Goal: Transaction & Acquisition: Book appointment/travel/reservation

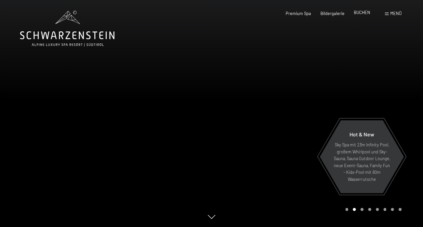
click at [358, 12] on span "BUCHEN" at bounding box center [362, 12] width 16 height 5
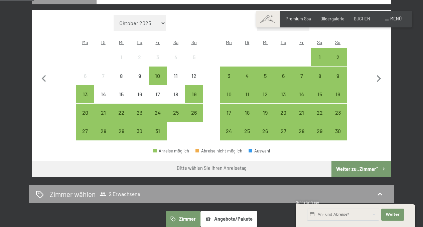
scroll to position [182, 0]
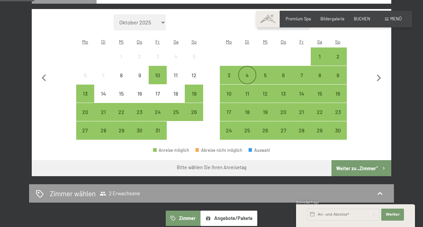
click at [248, 73] on div "4" at bounding box center [247, 81] width 17 height 17
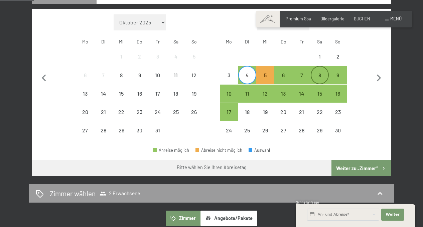
click at [323, 73] on div "8" at bounding box center [319, 81] width 17 height 17
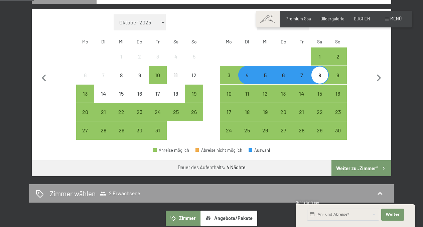
click at [353, 160] on button "Weiter zu „Zimmer“" at bounding box center [361, 168] width 60 height 16
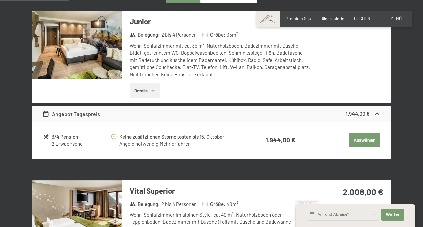
scroll to position [192, 0]
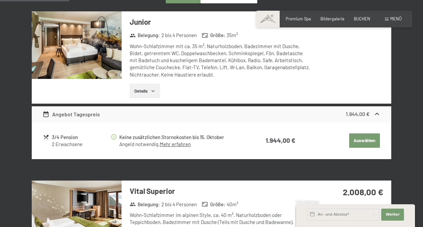
click at [366, 138] on button "Auswählen" at bounding box center [364, 140] width 31 height 15
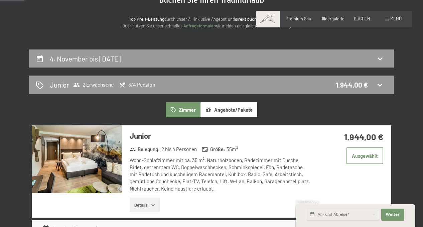
scroll to position [93, 0]
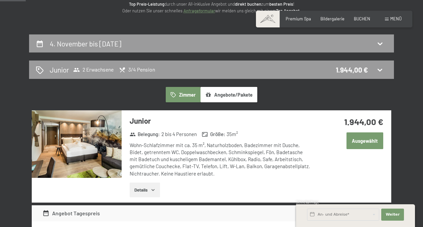
click at [367, 141] on button "Ausgewählt" at bounding box center [364, 140] width 37 height 17
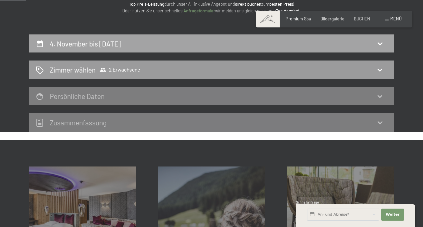
click at [335, 43] on div "4. November bis 8. November 2025" at bounding box center [211, 44] width 351 height 10
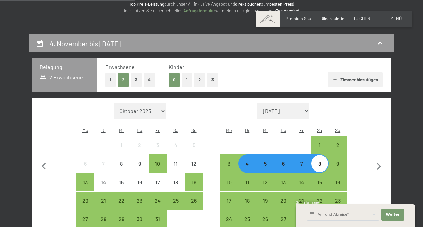
scroll to position [127, 0]
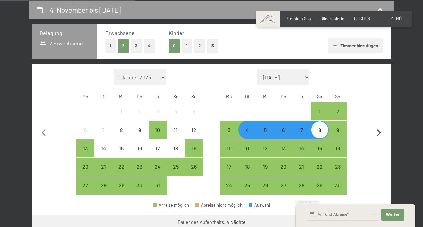
click at [377, 126] on icon "button" at bounding box center [379, 133] width 14 height 14
select select "2025-11-01"
select select "2025-12-01"
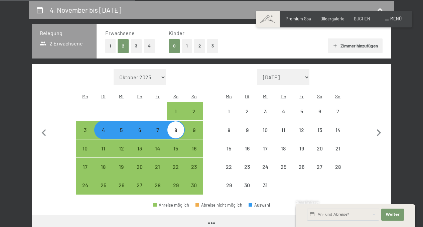
select select "2025-11-01"
select select "2025-12-01"
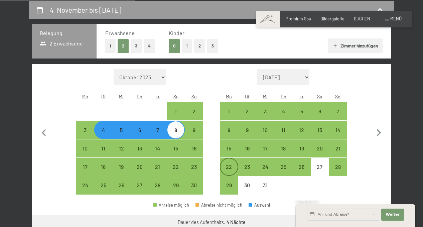
click at [232, 164] on div "22" at bounding box center [229, 172] width 17 height 17
select select "2025-11-01"
select select "2025-12-01"
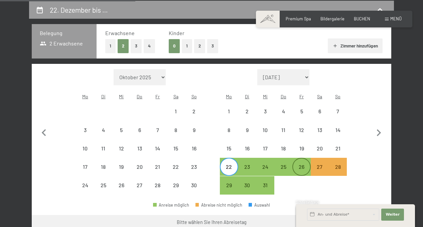
click at [303, 164] on div "26" at bounding box center [301, 172] width 17 height 17
select select "2025-11-01"
select select "2025-12-01"
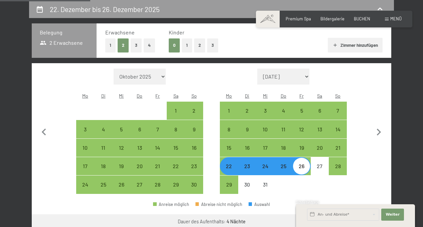
scroll to position [128, 0]
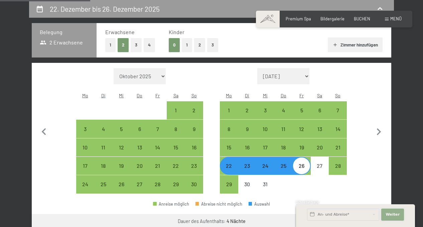
click at [390, 217] on span "Weiter" at bounding box center [393, 214] width 14 height 5
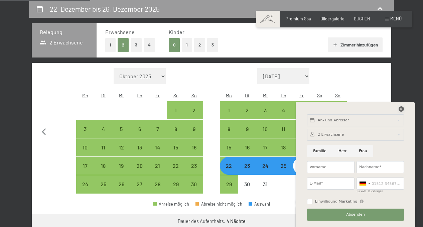
click at [402, 111] on icon at bounding box center [401, 108] width 5 height 5
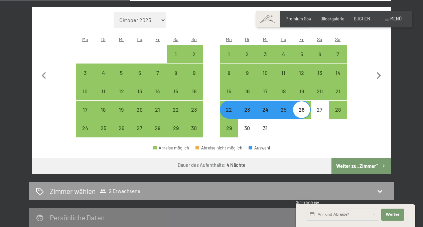
click at [364, 161] on button "Weiter zu „Zimmer“" at bounding box center [361, 166] width 60 height 16
select select "2025-11-01"
select select "2025-12-01"
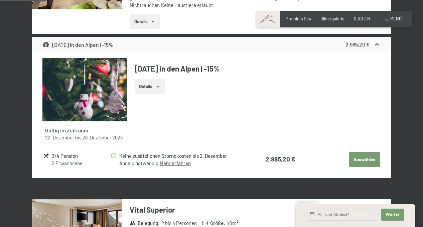
scroll to position [262, 0]
click at [364, 161] on button "Auswählen" at bounding box center [364, 159] width 31 height 15
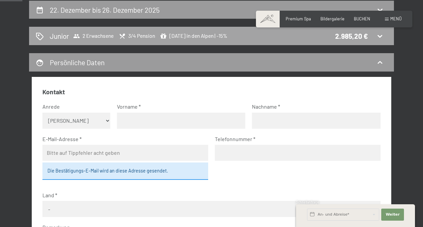
click at [288, 34] on div "Junior 2 Erwachsene 3/4 Pension Weihnachten in den Alpen | -15% 2.985,20 €" at bounding box center [211, 36] width 351 height 10
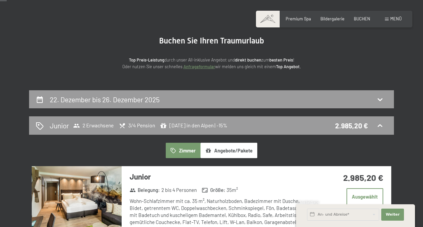
scroll to position [38, 0]
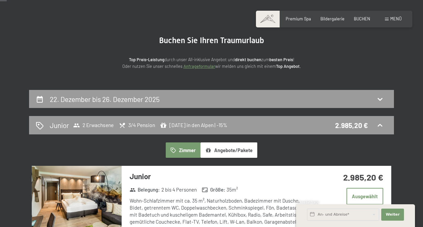
click at [304, 22] on div "Buchen Anfragen Premium Spa Bildergalerie BUCHEN Menü DE IT EN Gutschein Bilder…" at bounding box center [334, 19] width 135 height 6
click at [366, 19] on span "BUCHEN" at bounding box center [362, 17] width 16 height 5
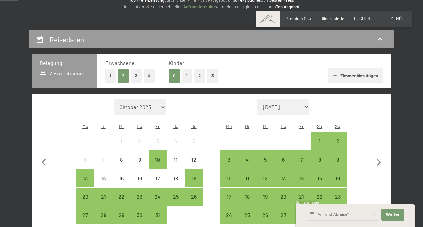
scroll to position [98, 0]
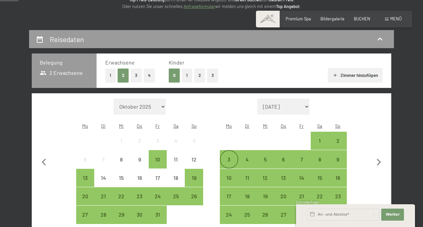
click at [229, 157] on div "3" at bounding box center [229, 165] width 17 height 17
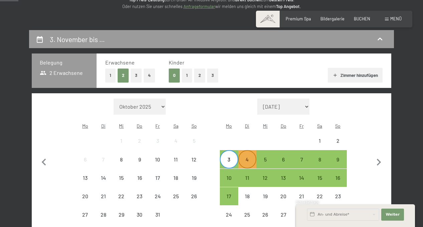
click at [245, 157] on div "4" at bounding box center [247, 165] width 17 height 17
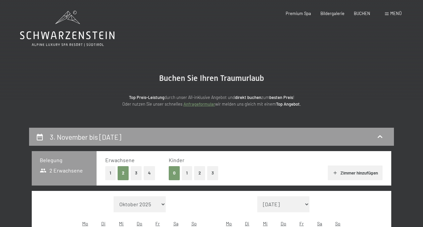
scroll to position [0, 0]
click at [359, 12] on span "BUCHEN" at bounding box center [362, 12] width 16 height 5
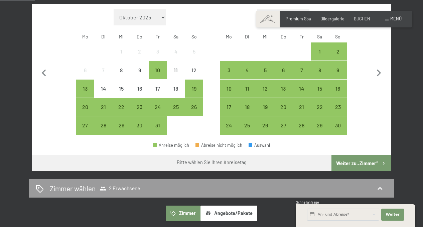
scroll to position [187, 0]
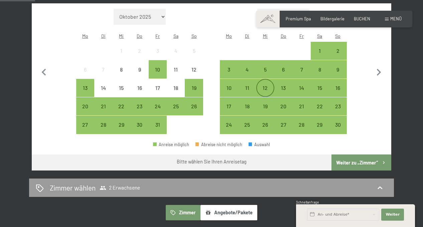
click at [271, 85] on div "12" at bounding box center [265, 93] width 17 height 17
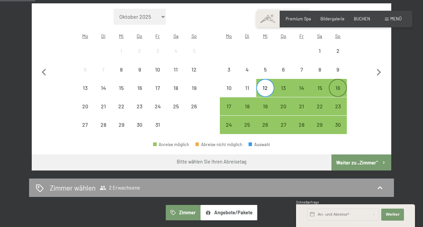
click at [342, 85] on div "16" at bounding box center [337, 93] width 17 height 17
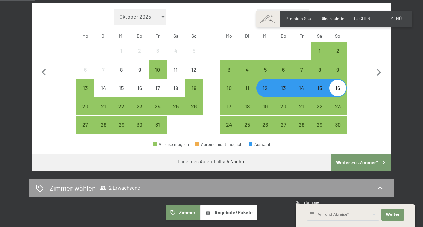
click at [354, 155] on button "Weiter zu „Zimmer“" at bounding box center [361, 162] width 60 height 16
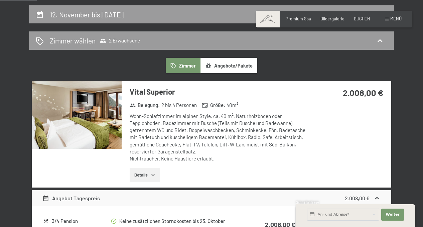
scroll to position [122, 0]
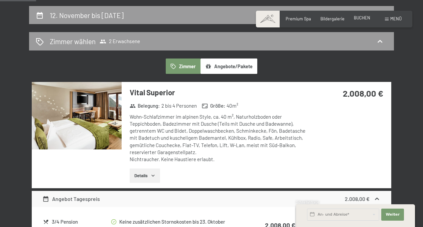
click at [362, 19] on span "BUCHEN" at bounding box center [362, 17] width 16 height 5
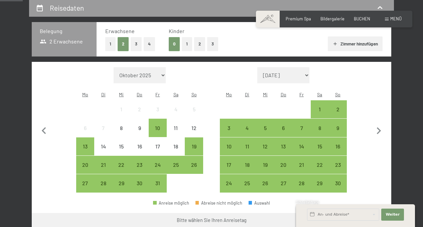
scroll to position [132, 0]
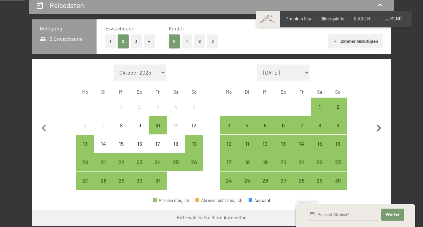
click at [378, 123] on icon "button" at bounding box center [379, 128] width 14 height 14
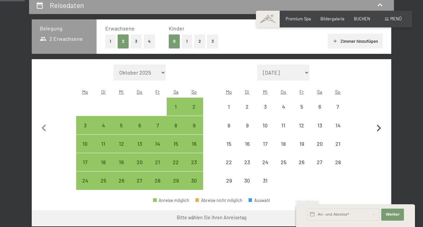
select select "[DATE]"
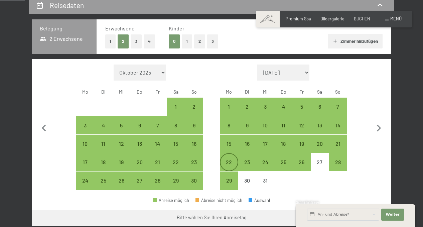
click at [236, 159] on div "22" at bounding box center [229, 167] width 17 height 17
select select "[DATE]"
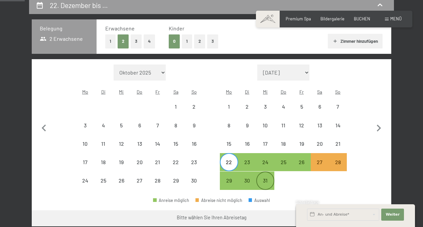
click at [267, 178] on div "31" at bounding box center [265, 186] width 17 height 17
select select "[DATE]"
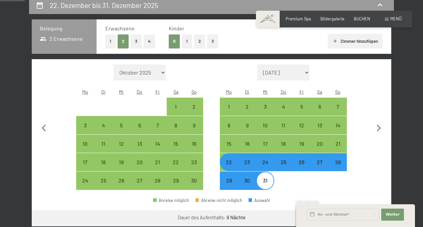
click at [266, 178] on div "31" at bounding box center [265, 186] width 17 height 17
select select "2025-11-01"
select select "2025-12-01"
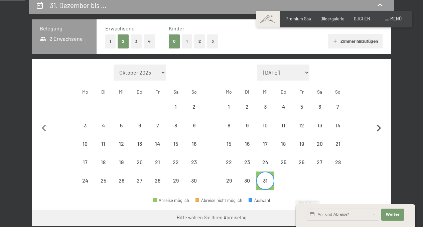
click at [381, 123] on icon "button" at bounding box center [379, 128] width 14 height 14
select select "2025-12-01"
select select "2026-01-01"
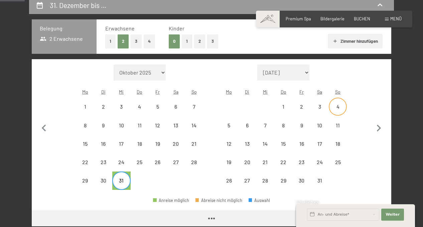
select select "2025-12-01"
select select "2026-01-01"
click at [337, 104] on div "4" at bounding box center [337, 112] width 17 height 17
select select "2025-12-01"
select select "2026-01-01"
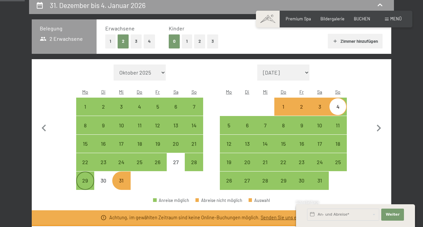
click at [86, 178] on div "29" at bounding box center [85, 186] width 17 height 17
select select "2025-12-01"
select select "2026-01-01"
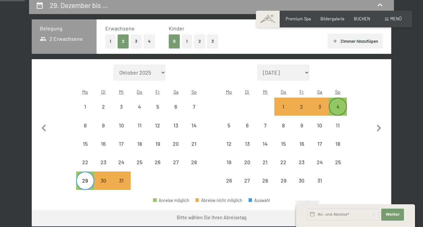
click at [337, 104] on div "4" at bounding box center [337, 112] width 17 height 17
select select "2025-12-01"
select select "2026-01-01"
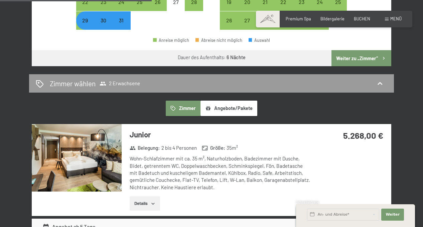
scroll to position [295, 0]
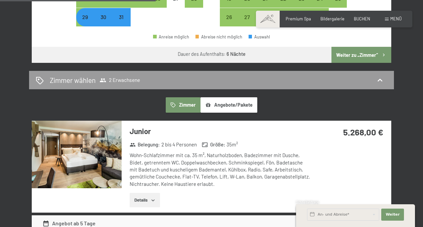
click at [353, 47] on button "Weiter zu „Zimmer“" at bounding box center [361, 55] width 60 height 16
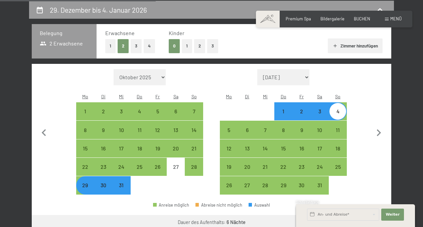
select select "2025-12-01"
select select "2026-01-01"
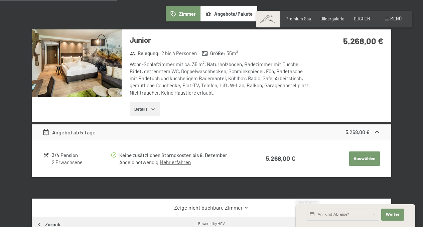
scroll to position [174, 0]
click at [358, 159] on button "Auswählen" at bounding box center [364, 158] width 31 height 15
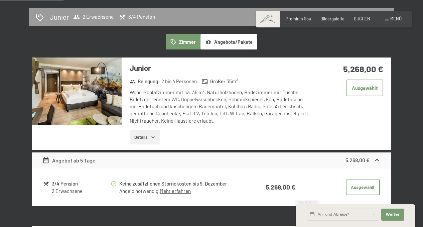
scroll to position [147, 0]
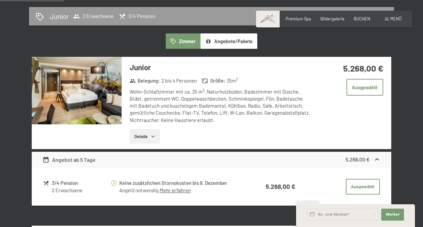
click at [151, 135] on span "Einwilligung Marketing*" at bounding box center [174, 132] width 55 height 7
click at [143, 135] on input "Einwilligung Marketing*" at bounding box center [140, 132] width 7 height 7
checkbox input "false"
click at [141, 135] on button "Details" at bounding box center [145, 136] width 30 height 15
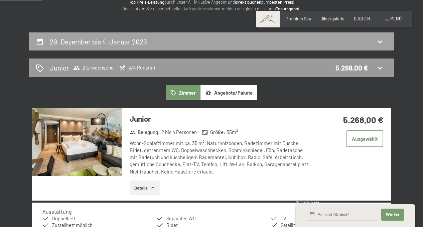
scroll to position [95, 0]
click at [399, 19] on span "Menü" at bounding box center [395, 18] width 11 height 5
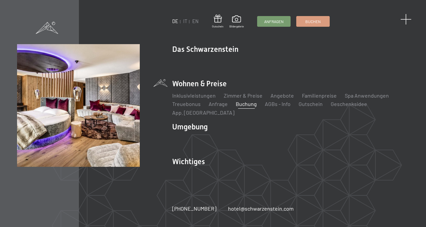
click at [404, 21] on span at bounding box center [405, 19] width 11 height 11
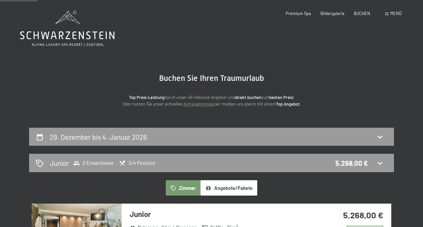
scroll to position [0, 0]
click at [75, 36] on icon at bounding box center [67, 29] width 95 height 36
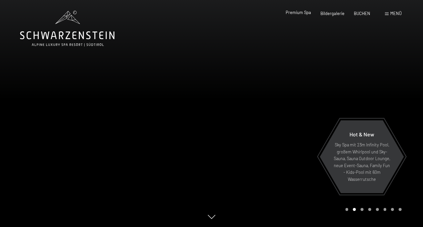
click at [300, 14] on span "Premium Spa" at bounding box center [298, 12] width 25 height 5
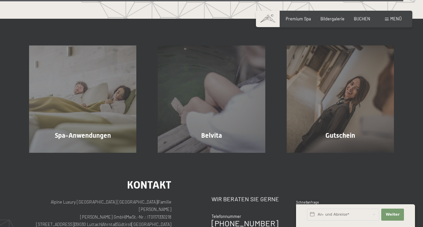
scroll to position [3202, 0]
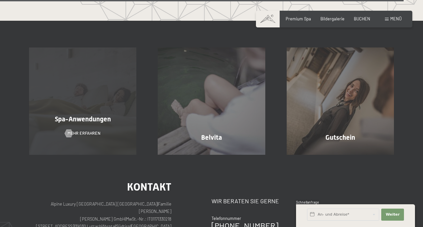
click at [126, 76] on div "Spa-Anwendungen Mehr erfahren" at bounding box center [82, 100] width 129 height 107
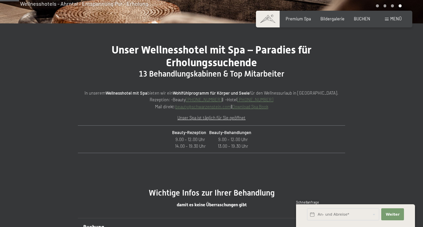
scroll to position [194, 0]
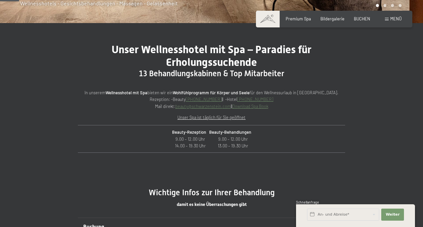
click at [228, 119] on p "Unser Spa ist täglich für Sie geöffnet" at bounding box center [211, 117] width 267 height 7
click at [225, 117] on u "Unser Spa ist täglich für Sie geöffnet" at bounding box center [211, 117] width 68 height 5
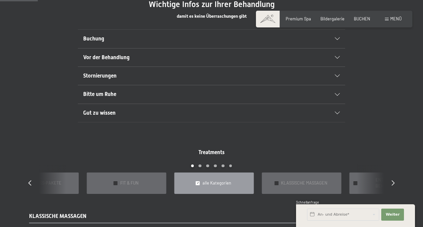
scroll to position [383, 0]
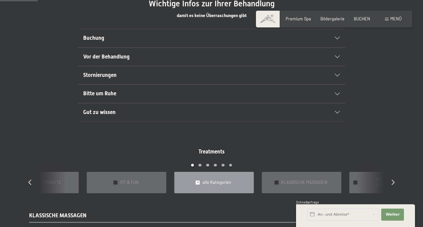
click at [216, 53] on h2 "Vor der Behandlung" at bounding box center [198, 56] width 231 height 7
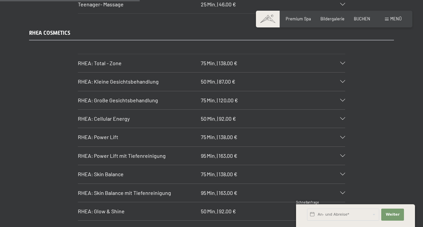
scroll to position [1425, 0]
click at [344, 80] on icon at bounding box center [342, 81] width 5 height 3
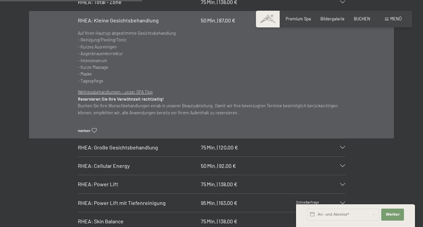
scroll to position [1487, 0]
click at [341, 145] on icon at bounding box center [342, 146] width 5 height 3
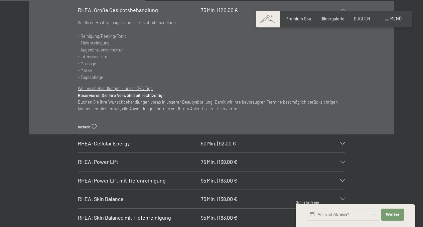
scroll to position [1516, 0]
click at [343, 189] on div "RHEA: Skin Balance 75 Min. | 138,00 €" at bounding box center [211, 198] width 267 height 18
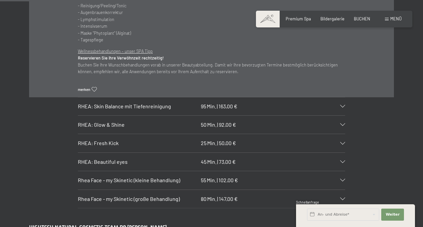
scroll to position [1628, 0]
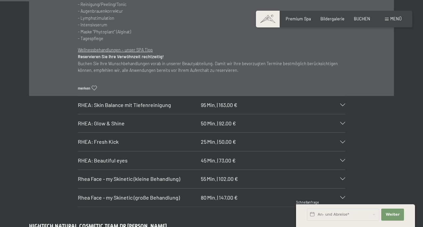
click at [343, 177] on icon at bounding box center [342, 178] width 5 height 3
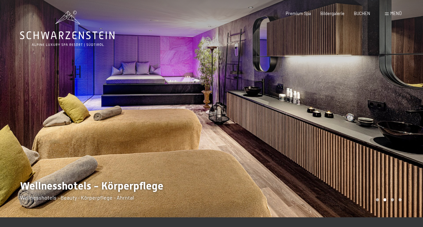
scroll to position [0, 0]
